Goal: Task Accomplishment & Management: Use online tool/utility

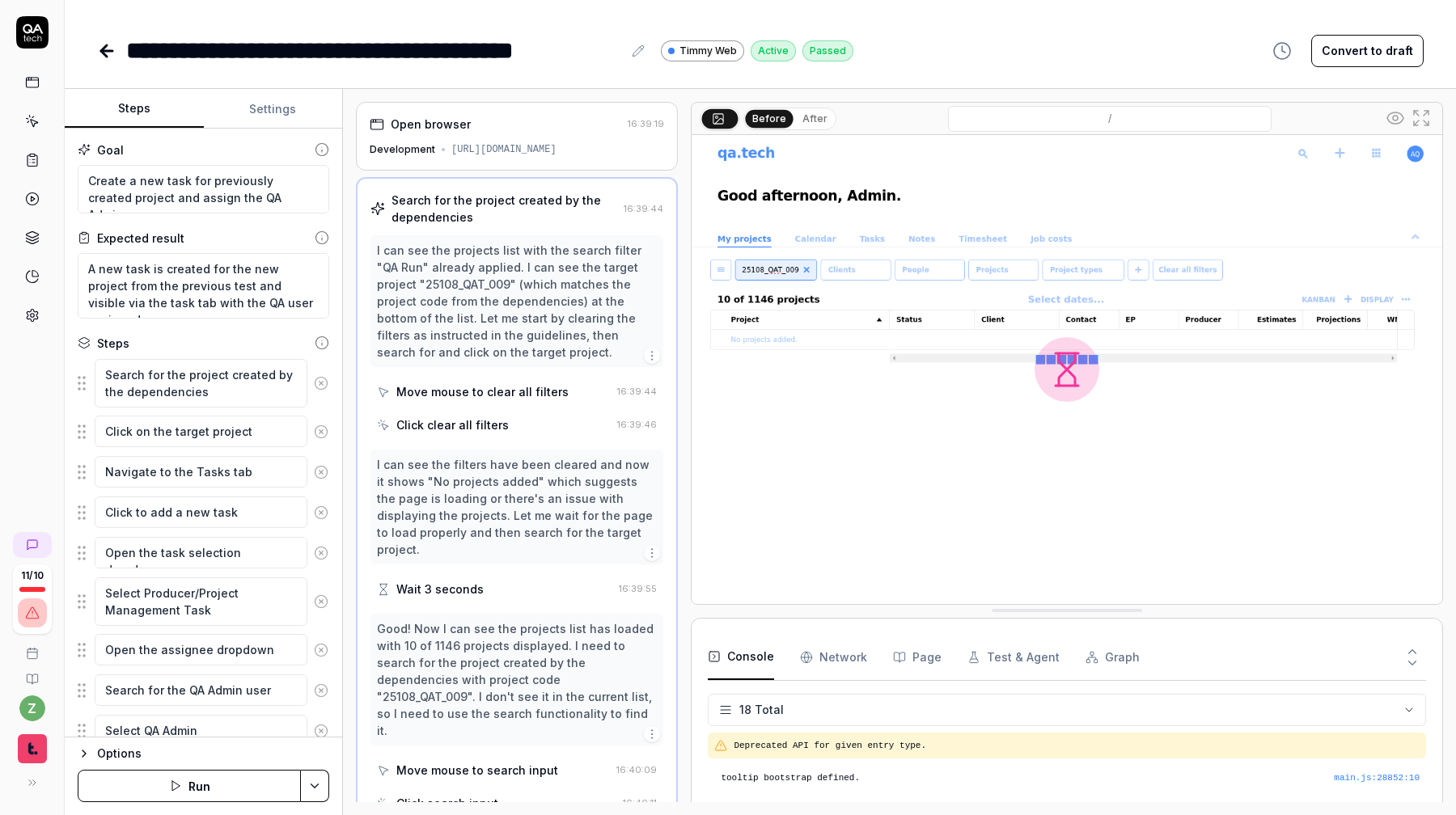
scroll to position [512, 0]
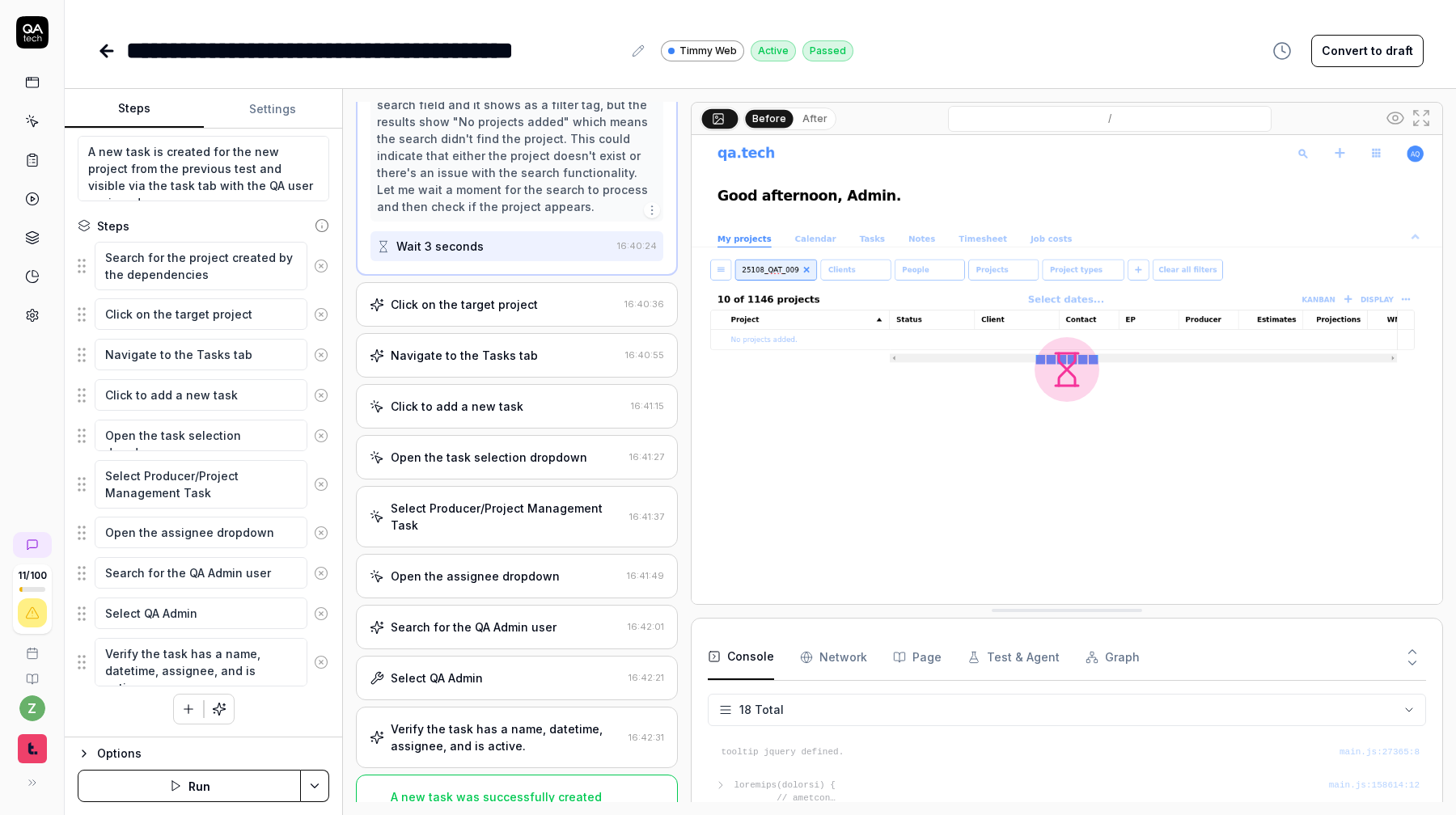
type textarea "*"
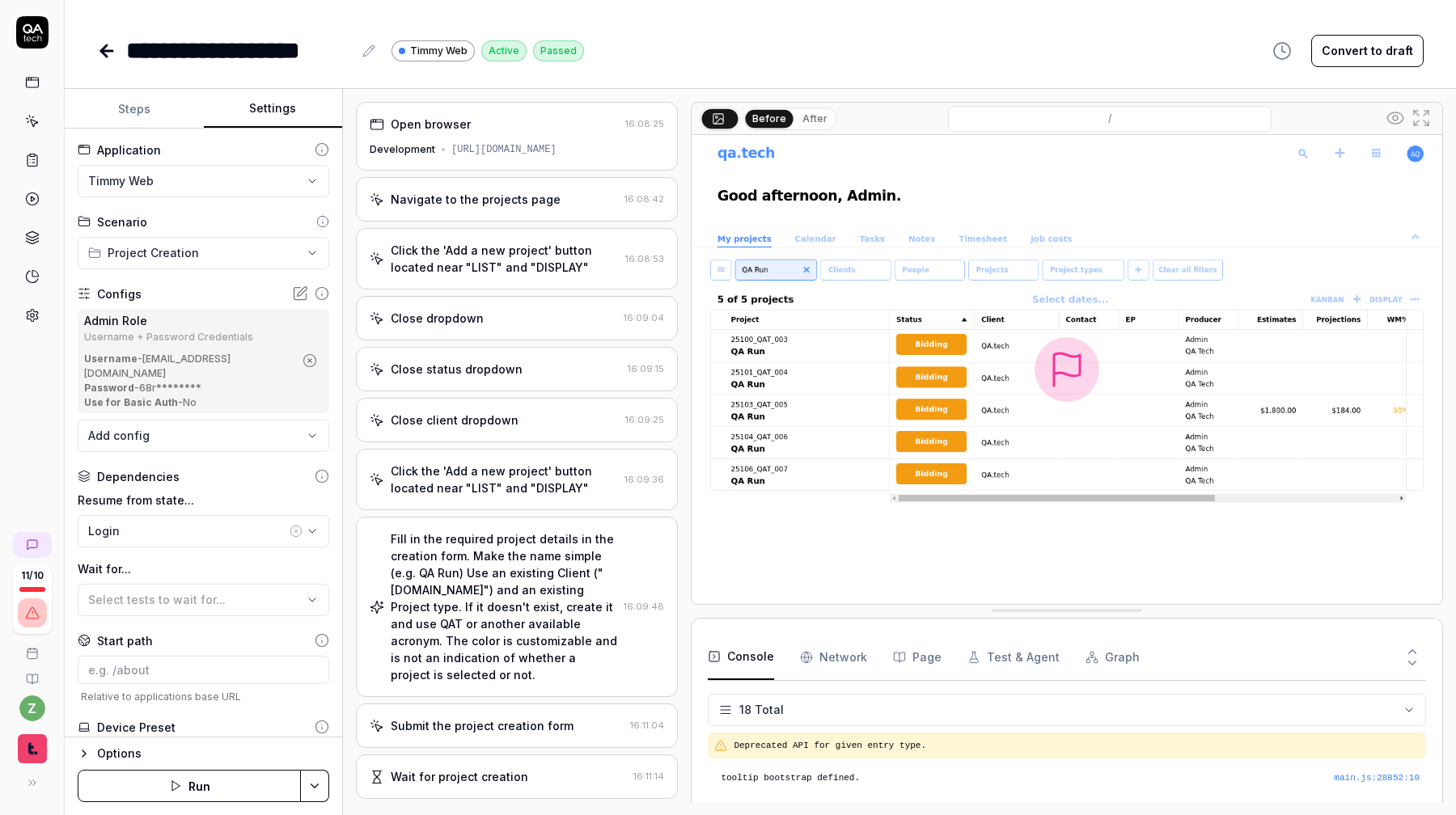
scroll to position [512, 0]
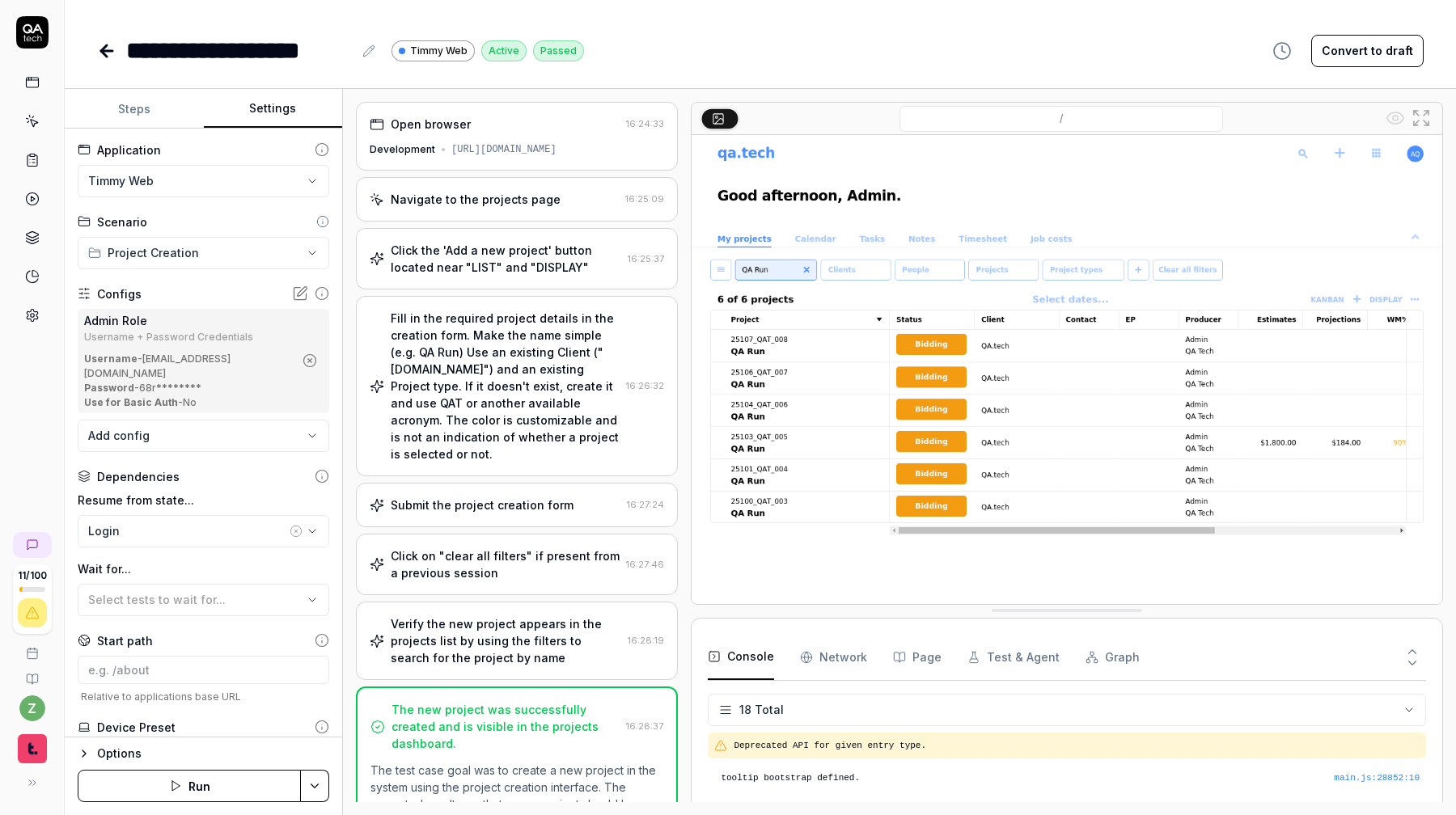
scroll to position [512, 0]
